Goal: Information Seeking & Learning: Learn about a topic

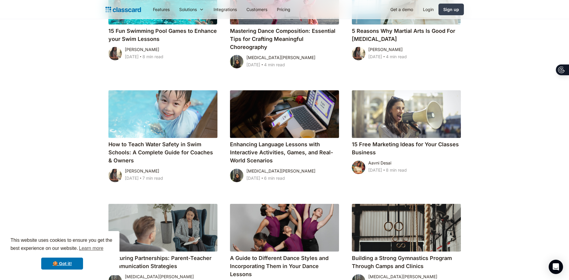
scroll to position [1166, 0]
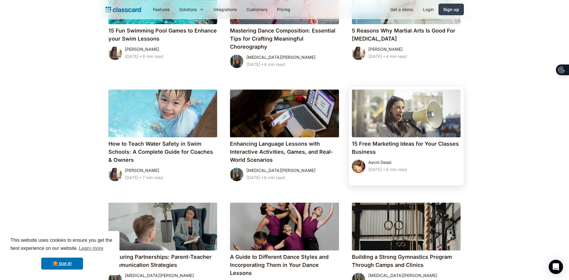
drag, startPoint x: 372, startPoint y: 143, endPoint x: 376, endPoint y: 146, distance: 5.1
click at [376, 146] on h4 "15 Free Marketing Ideas for Your Classes Business" at bounding box center [406, 148] width 109 height 16
